Goal: Navigation & Orientation: Find specific page/section

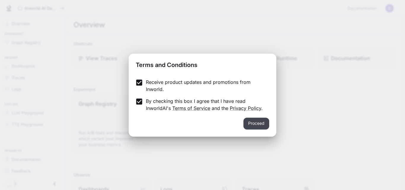
click at [255, 124] on button "Proceed" at bounding box center [256, 124] width 26 height 12
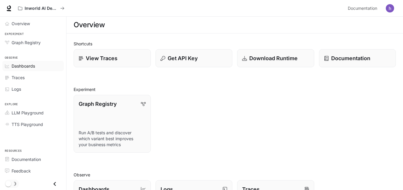
click at [17, 66] on span "Dashboards" at bounding box center [23, 66] width 23 height 6
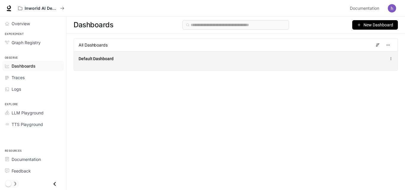
click at [133, 60] on div "Default Dashboard" at bounding box center [169, 59] width 181 height 6
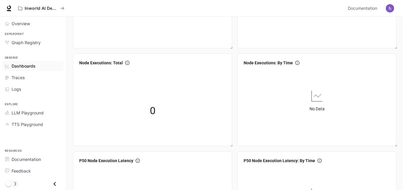
scroll to position [250, 0]
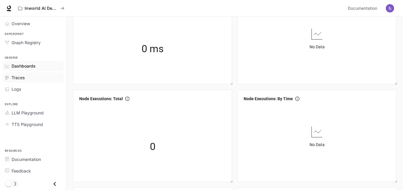
click at [23, 79] on span "Traces" at bounding box center [18, 77] width 13 height 6
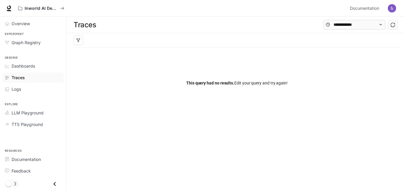
click at [15, 72] on link "Traces" at bounding box center [32, 77] width 61 height 10
click at [12, 42] on span "Graph Registry" at bounding box center [26, 42] width 29 height 6
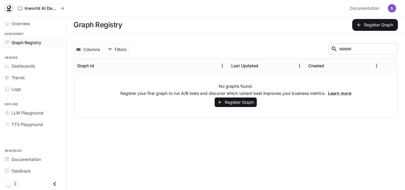
click at [11, 7] on icon at bounding box center [9, 8] width 6 height 6
